Goal: Task Accomplishment & Management: Complete application form

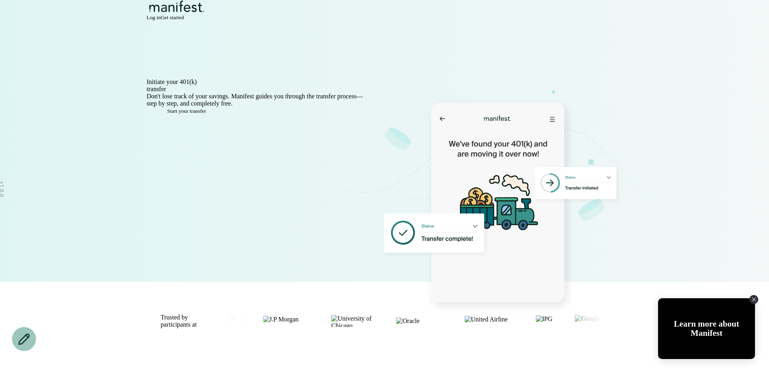
click at [161, 20] on span "Log in" at bounding box center [154, 17] width 14 height 6
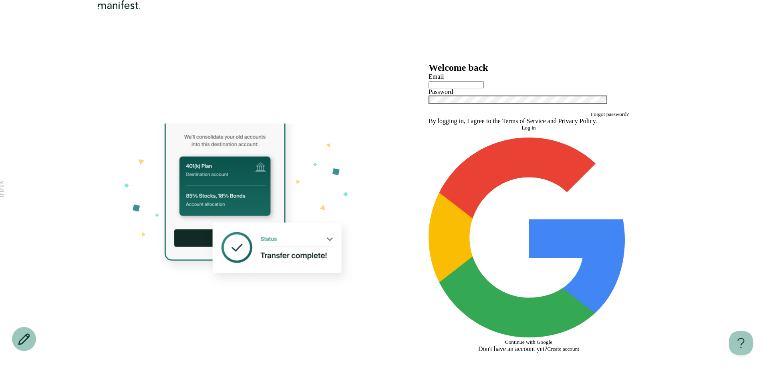
click at [478, 88] on input "text" at bounding box center [455, 84] width 55 height 7
type input "**********"
click at [508, 131] on button "Log in" at bounding box center [528, 128] width 200 height 6
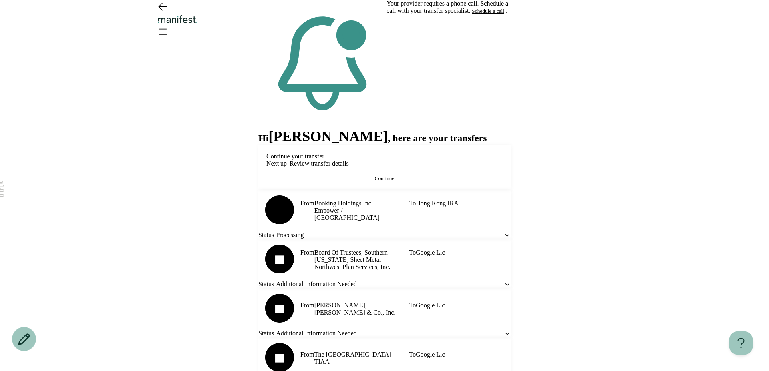
click at [329, 182] on button "Continue" at bounding box center [384, 178] width 236 height 6
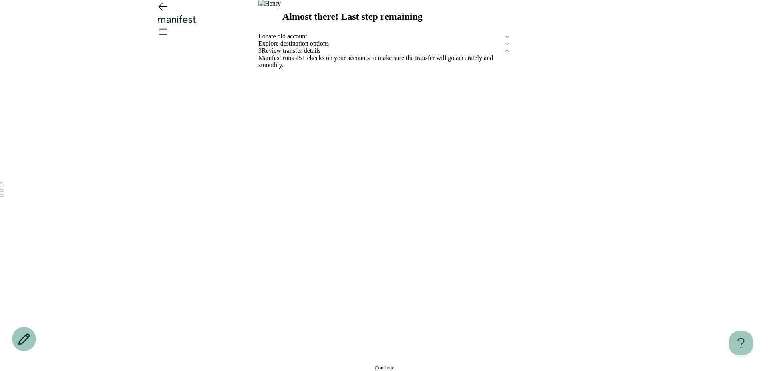
click at [328, 40] on span "Locate old account" at bounding box center [380, 36] width 245 height 7
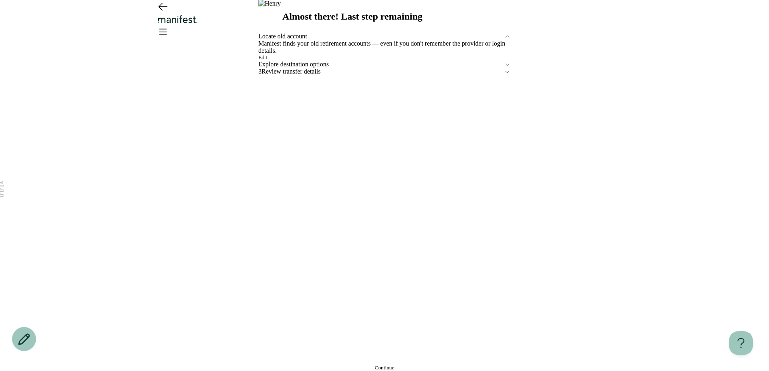
click at [267, 60] on span "Edit" at bounding box center [262, 57] width 9 height 6
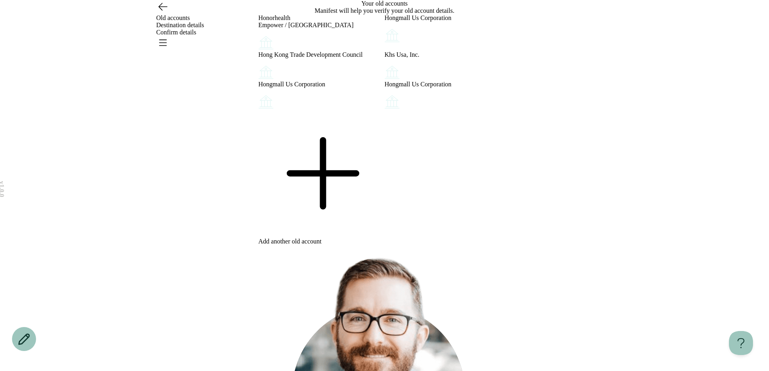
click at [258, 94] on icon "Account options" at bounding box center [258, 94] width 0 height 0
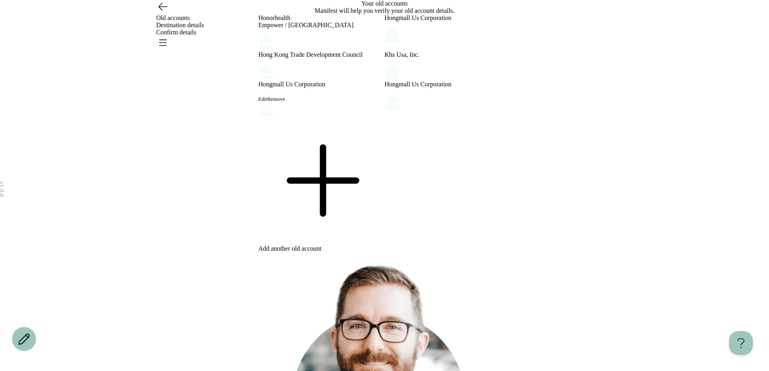
click at [285, 102] on button "Remove" at bounding box center [276, 99] width 18 height 6
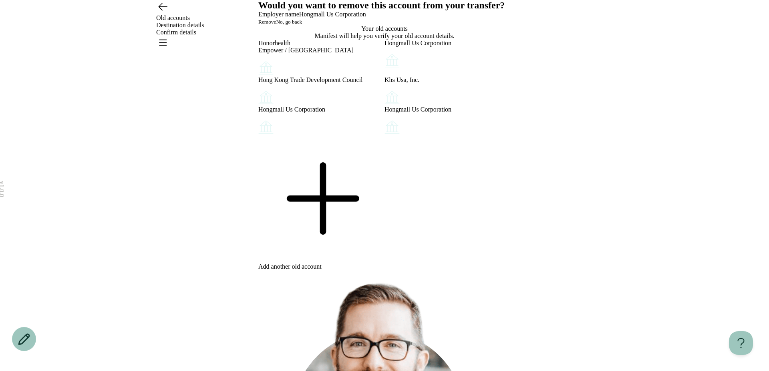
click at [276, 25] on button "Remove" at bounding box center [267, 22] width 18 height 6
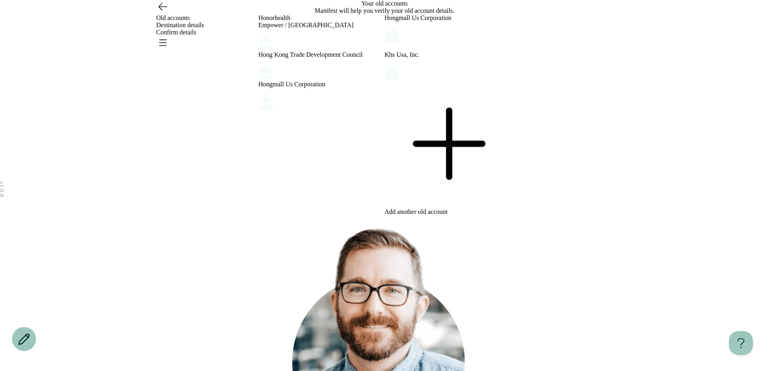
click at [258, 94] on icon "Account options" at bounding box center [258, 94] width 0 height 0
click at [285, 102] on button "Remove" at bounding box center [276, 99] width 18 height 6
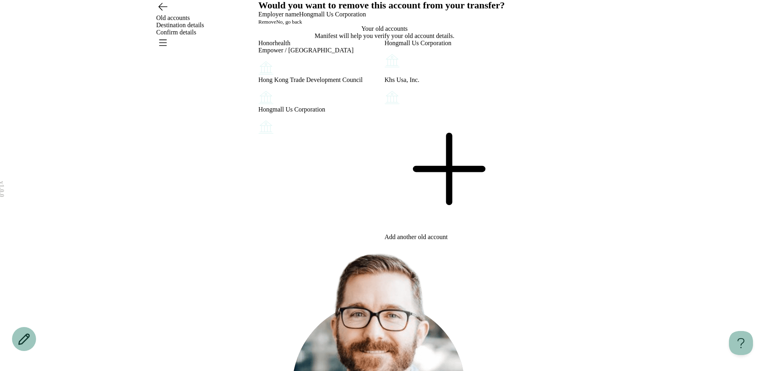
click at [276, 25] on button "Remove" at bounding box center [267, 22] width 18 height 6
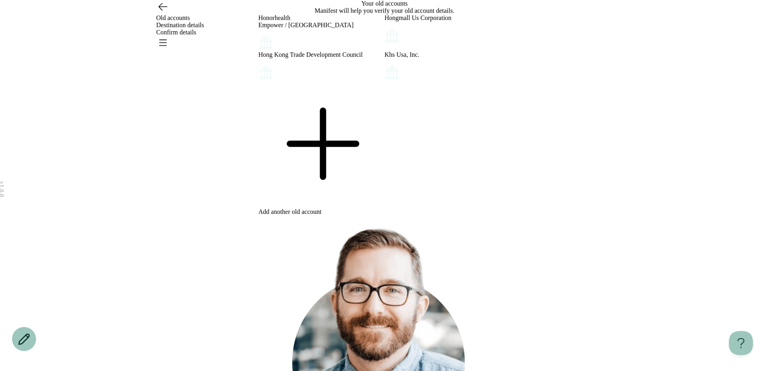
click at [313, 207] on icon at bounding box center [321, 144] width 126 height 126
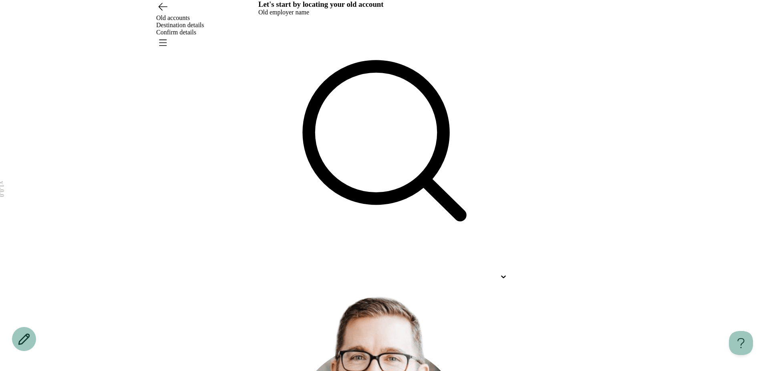
click at [341, 273] on div at bounding box center [377, 276] width 238 height 7
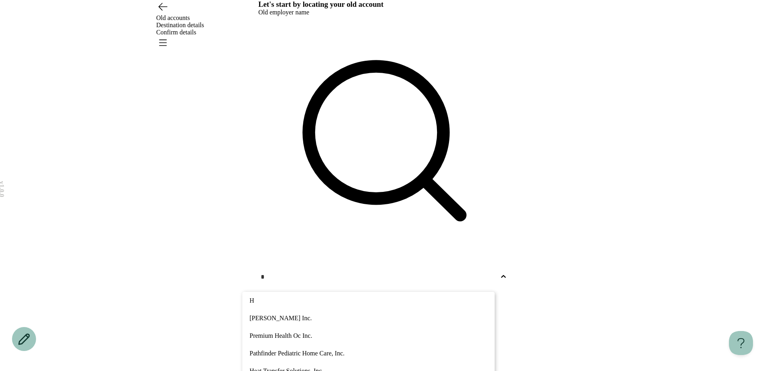
click at [328, 327] on div "Premium Health Oc Inc." at bounding box center [368, 336] width 252 height 18
type input "*"
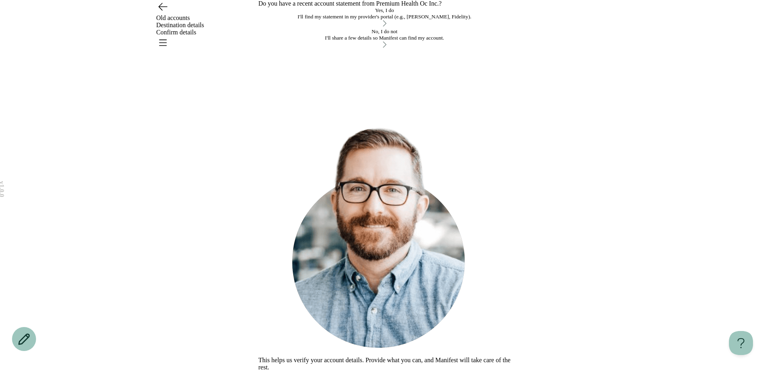
click at [401, 20] on div "Yes, I do I'll find my statement in my provider's portal (e.g., TIAA, Fidelity)." at bounding box center [384, 13] width 252 height 13
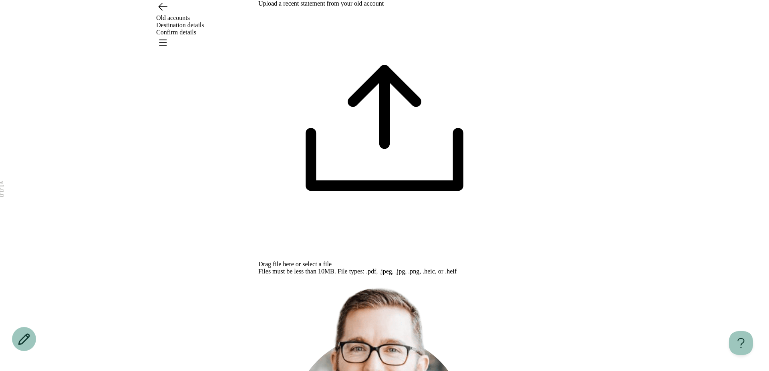
click at [331, 261] on span "select a file" at bounding box center [316, 264] width 29 height 7
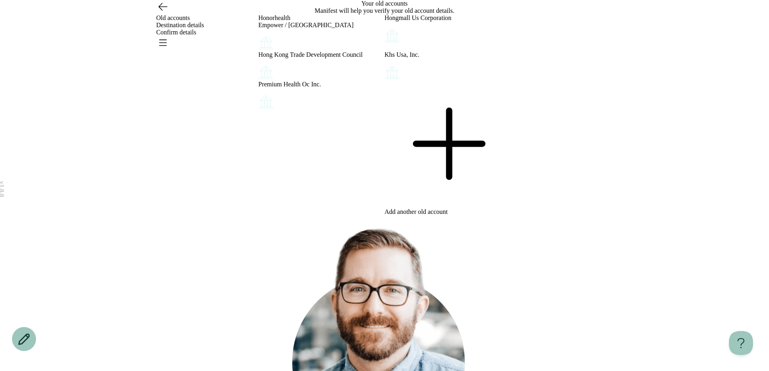
click at [593, 198] on div "v 1.0.0 Old accounts Destination details Confirm details Your changes are unsav…" at bounding box center [384, 239] width 769 height 479
click at [159, 175] on div "v 1.0.0 Old accounts Destination details Confirm details Your changes are unsav…" at bounding box center [384, 239] width 769 height 479
click at [436, 216] on div "Add another old account" at bounding box center [447, 148] width 126 height 135
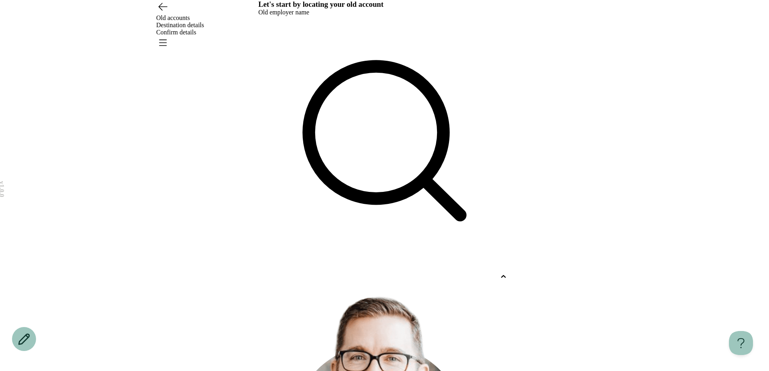
click at [344, 273] on div at bounding box center [377, 276] width 238 height 7
click at [167, 40] on icon "Open menu" at bounding box center [162, 43] width 7 height 6
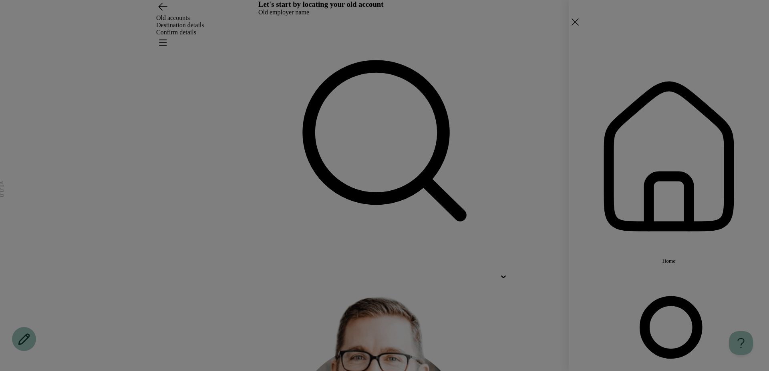
click at [620, 65] on button "Home" at bounding box center [668, 160] width 200 height 208
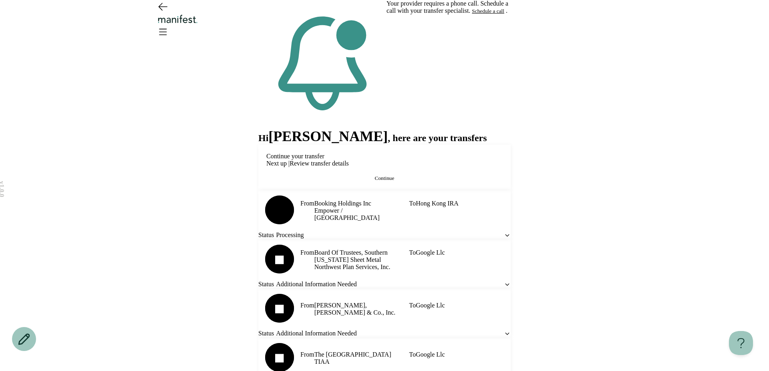
click at [359, 181] on button "Continue" at bounding box center [384, 178] width 236 height 6
